Goal: Check status: Check status

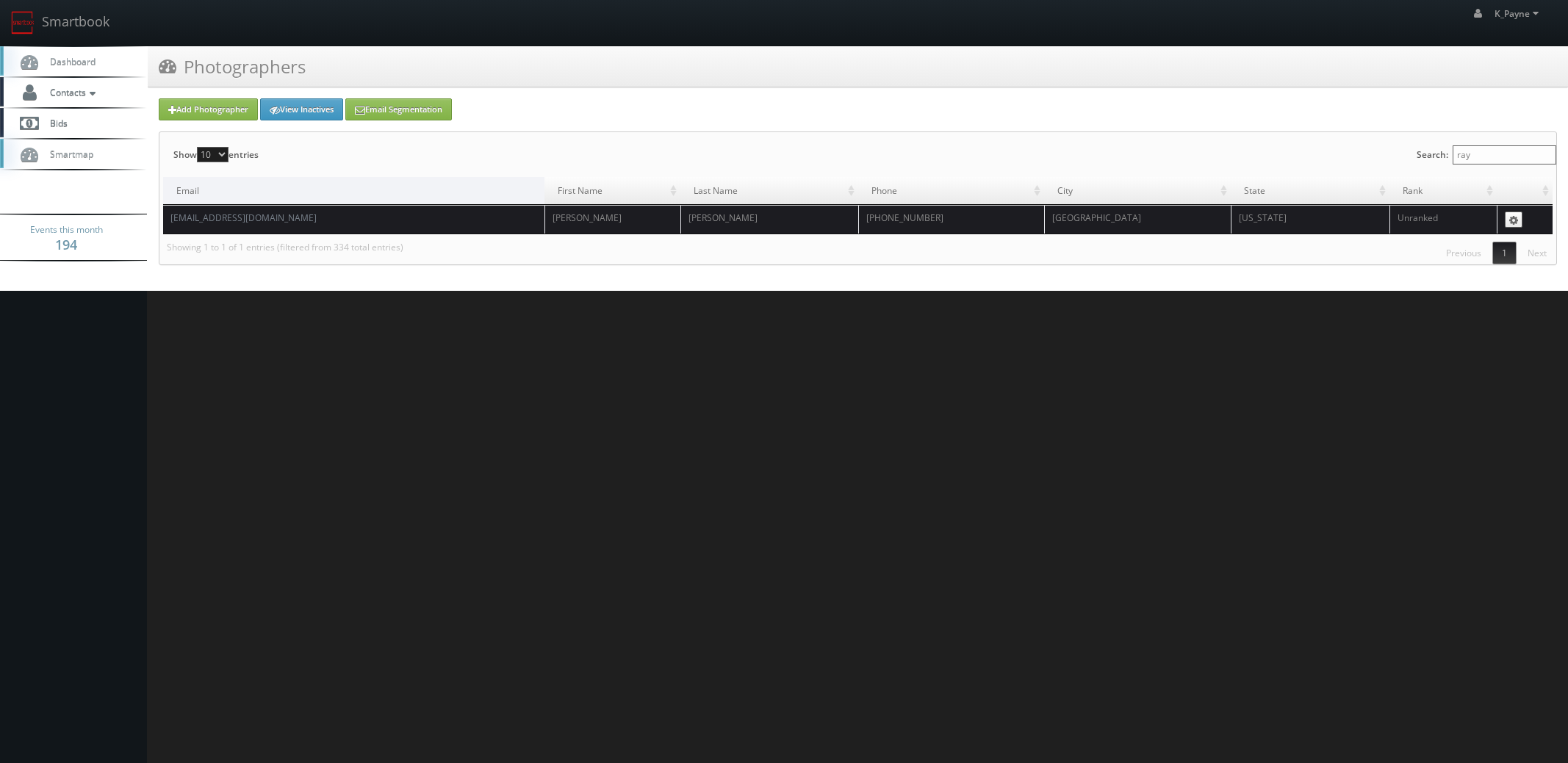
click at [87, 19] on link "Smartbook" at bounding box center [60, 23] width 121 height 45
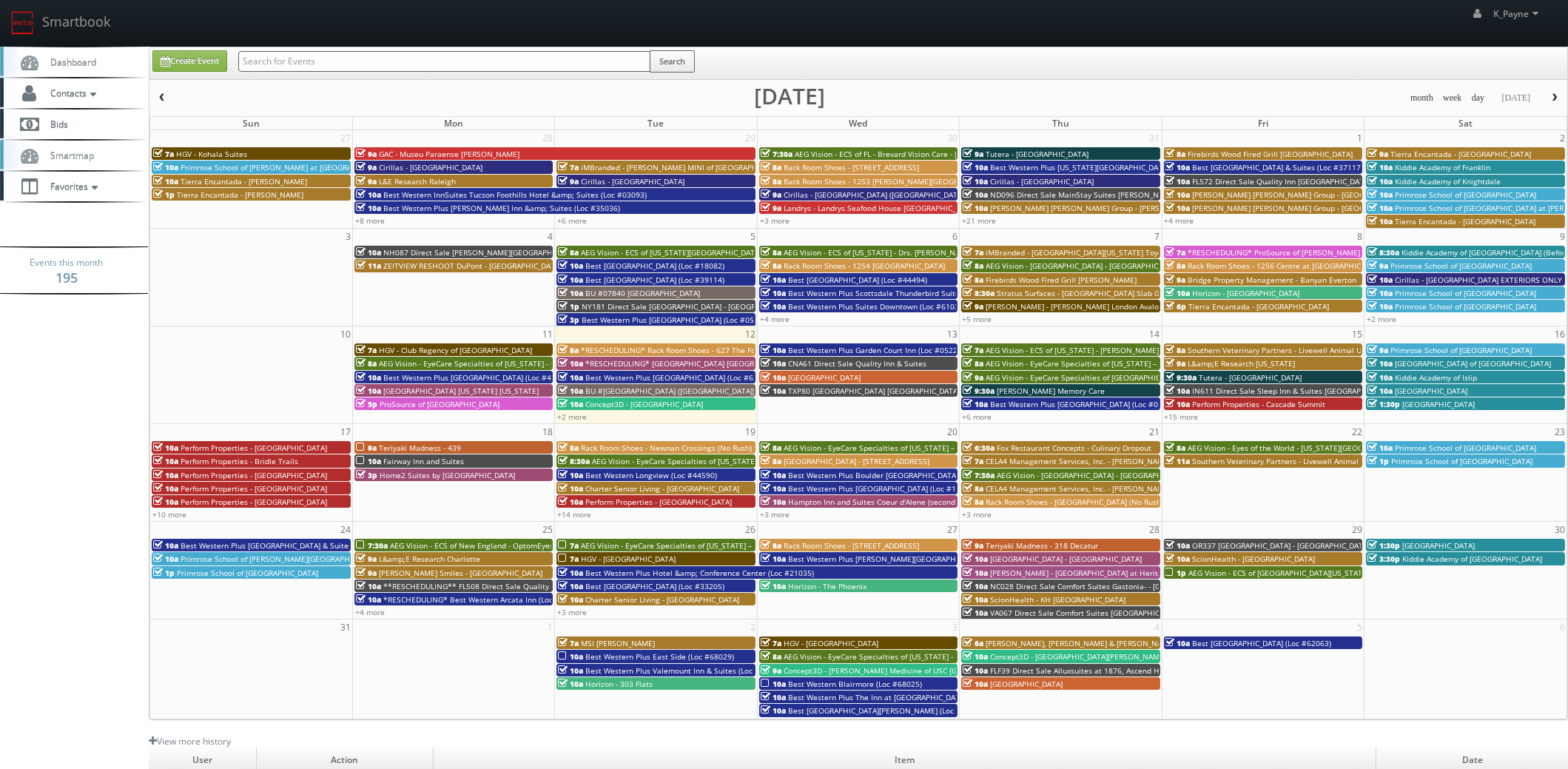
click at [350, 70] on input "text" at bounding box center [445, 62] width 412 height 21
type input "8002"
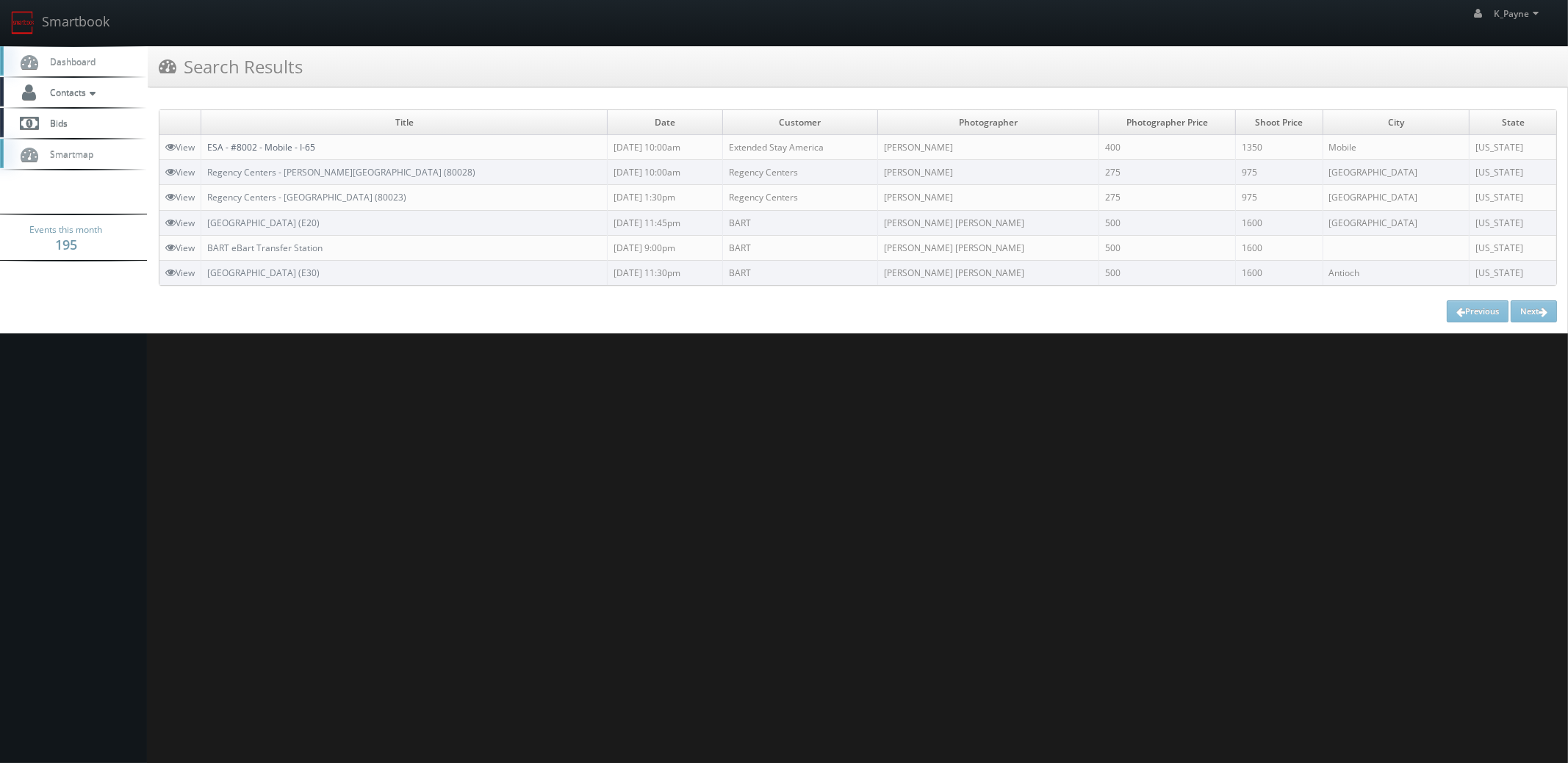
click at [289, 149] on link "ESA - #8002 - Mobile - I-65" at bounding box center [261, 147] width 108 height 12
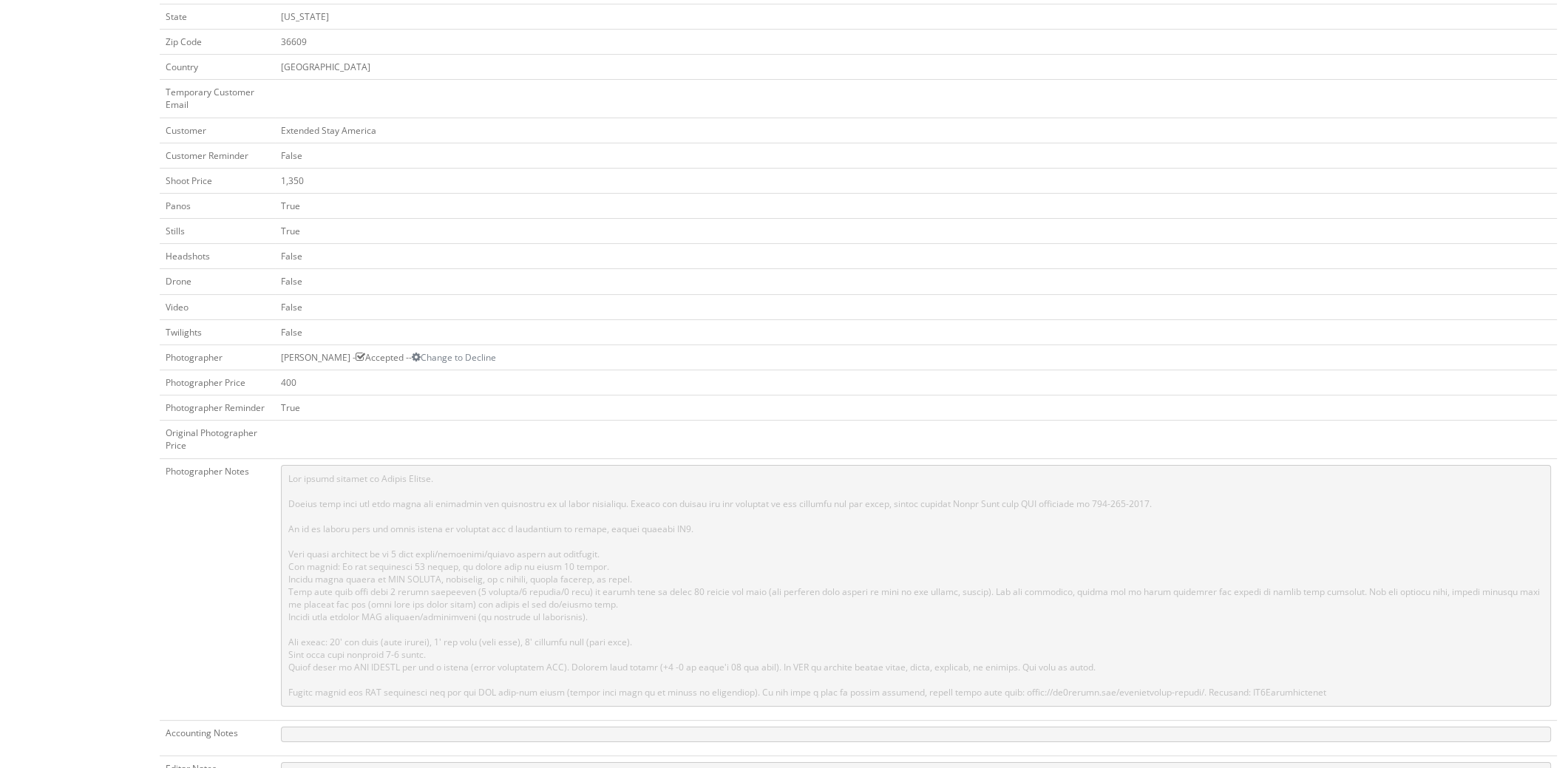
scroll to position [369, 0]
